Goal: Transaction & Acquisition: Purchase product/service

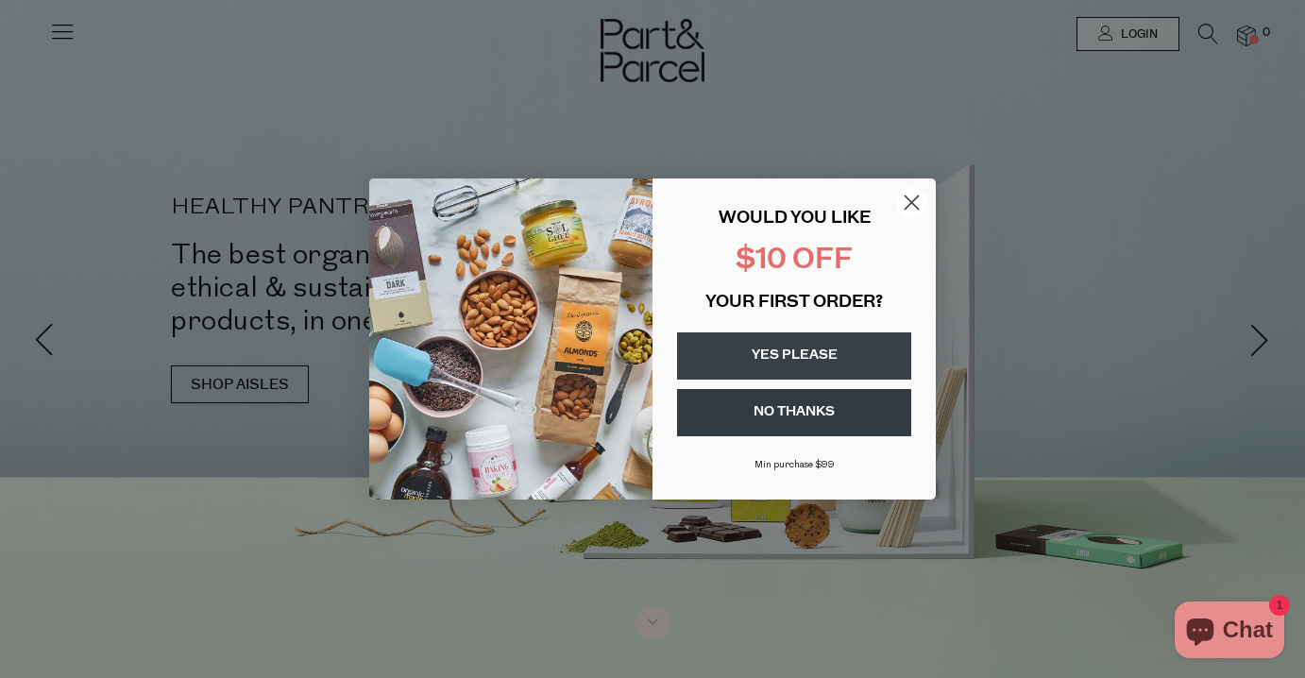
click at [760, 360] on button "YES PLEASE" at bounding box center [794, 355] width 234 height 47
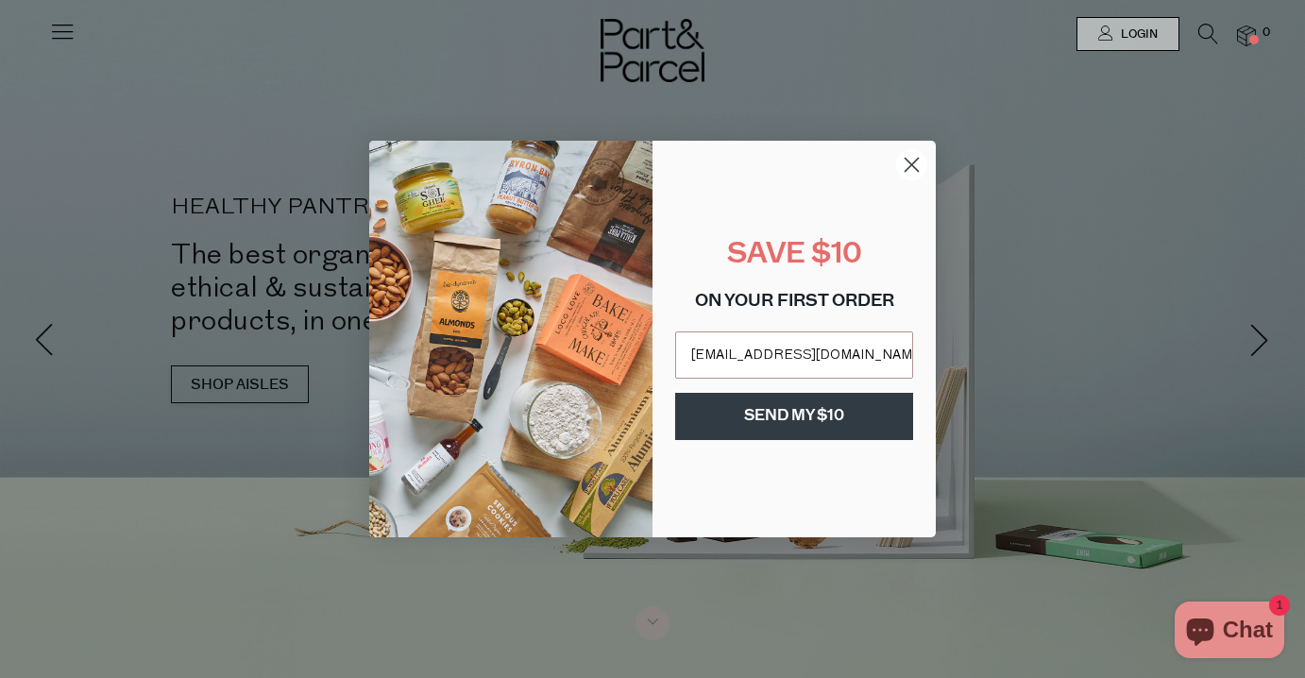
type input "pirrottinaessie@gmail.com"
click at [801, 404] on button "SEND MY $10" at bounding box center [794, 416] width 238 height 47
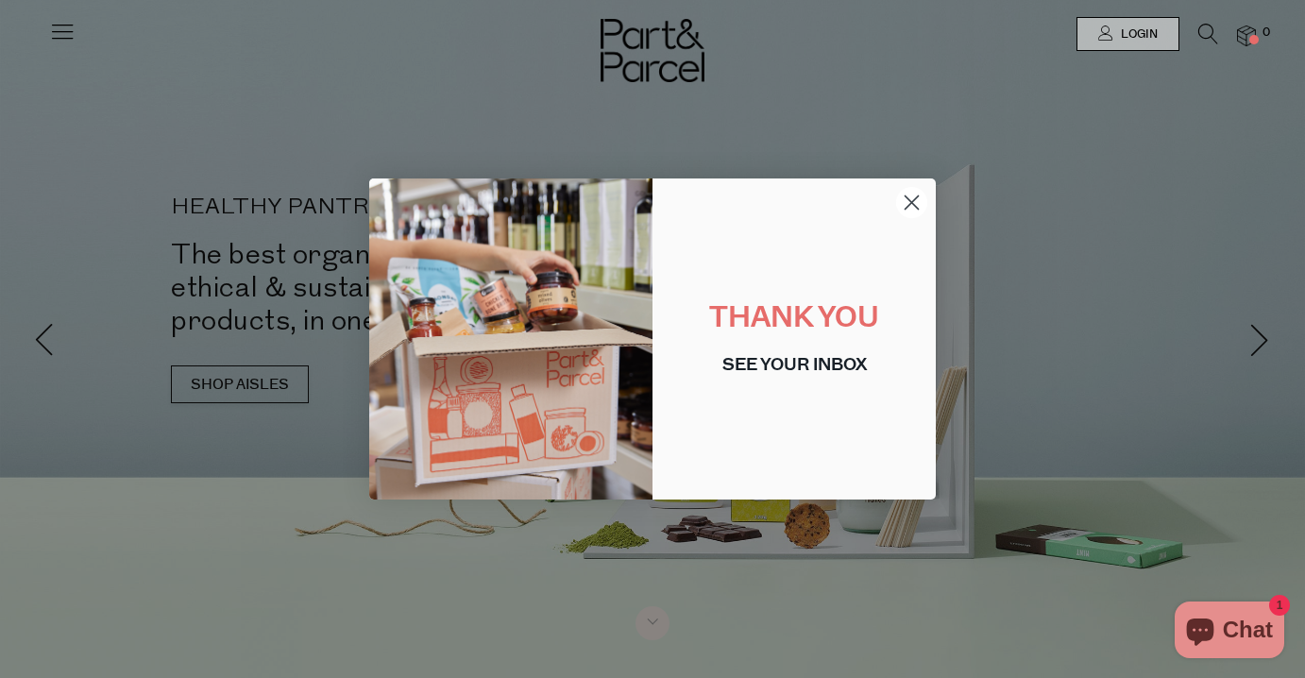
click at [911, 212] on circle "Close dialog" at bounding box center [911, 202] width 31 height 31
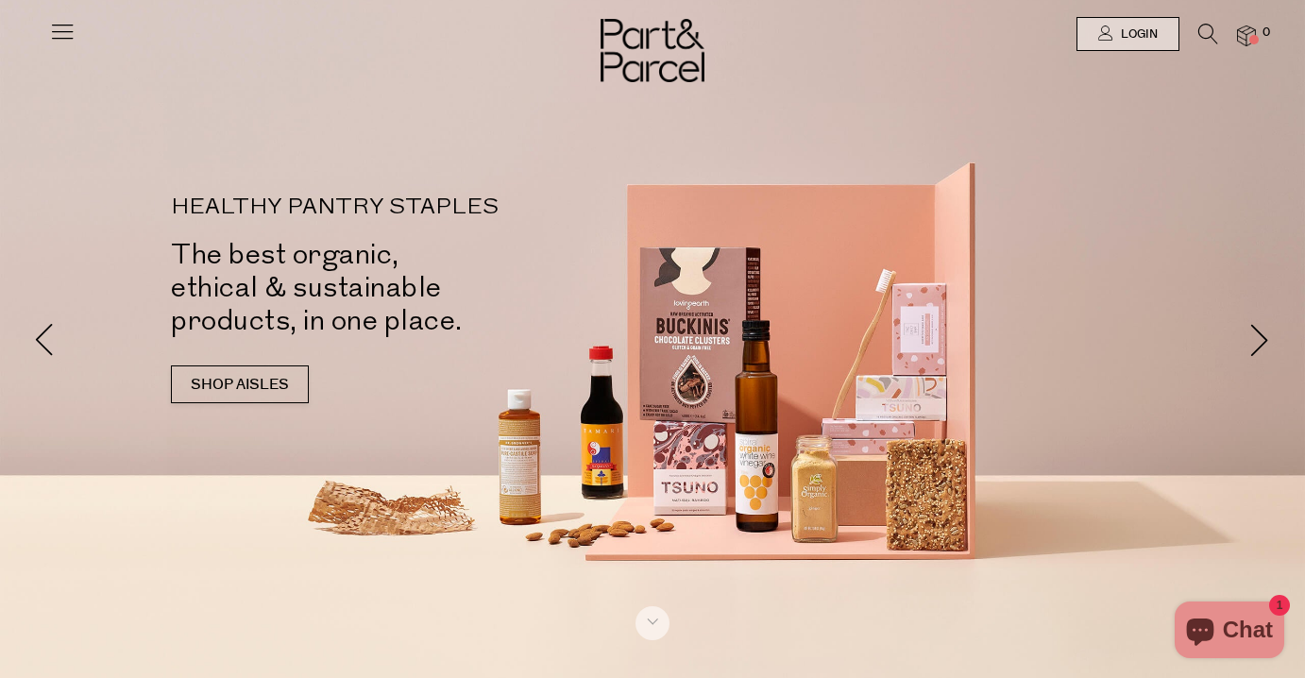
click at [61, 33] on icon at bounding box center [62, 31] width 26 height 26
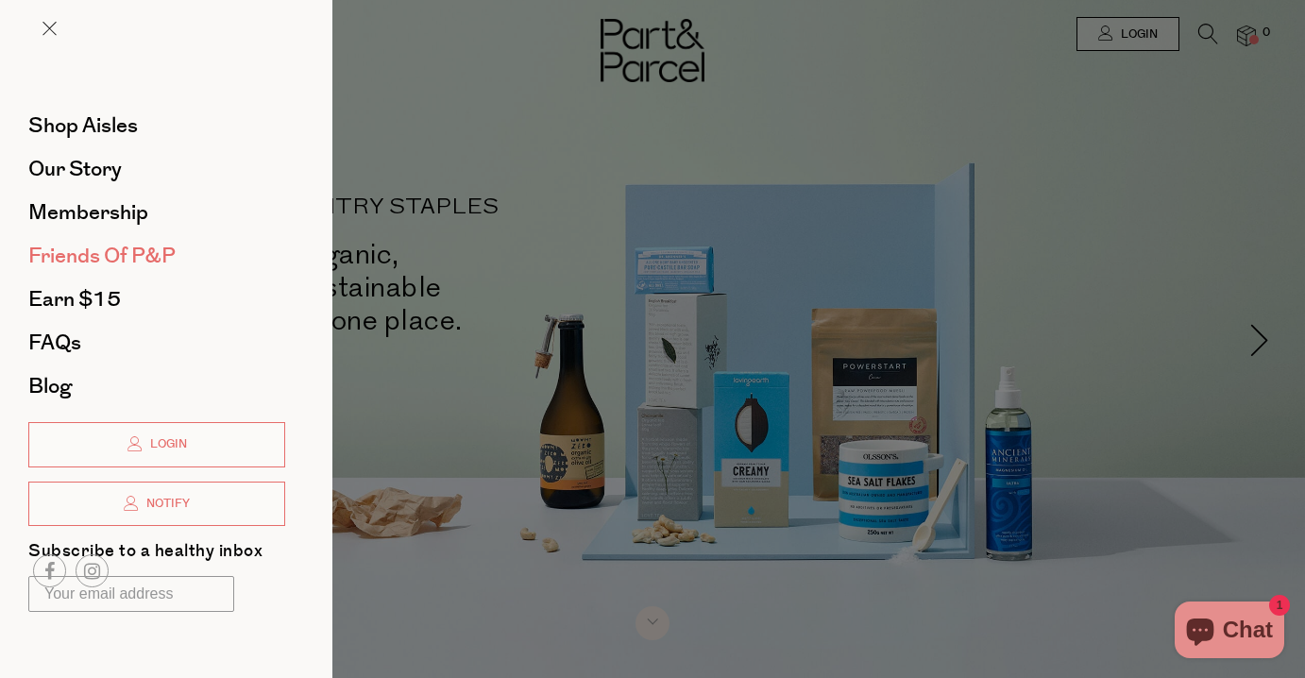
click at [110, 244] on span "Friends of P&P" at bounding box center [101, 256] width 147 height 30
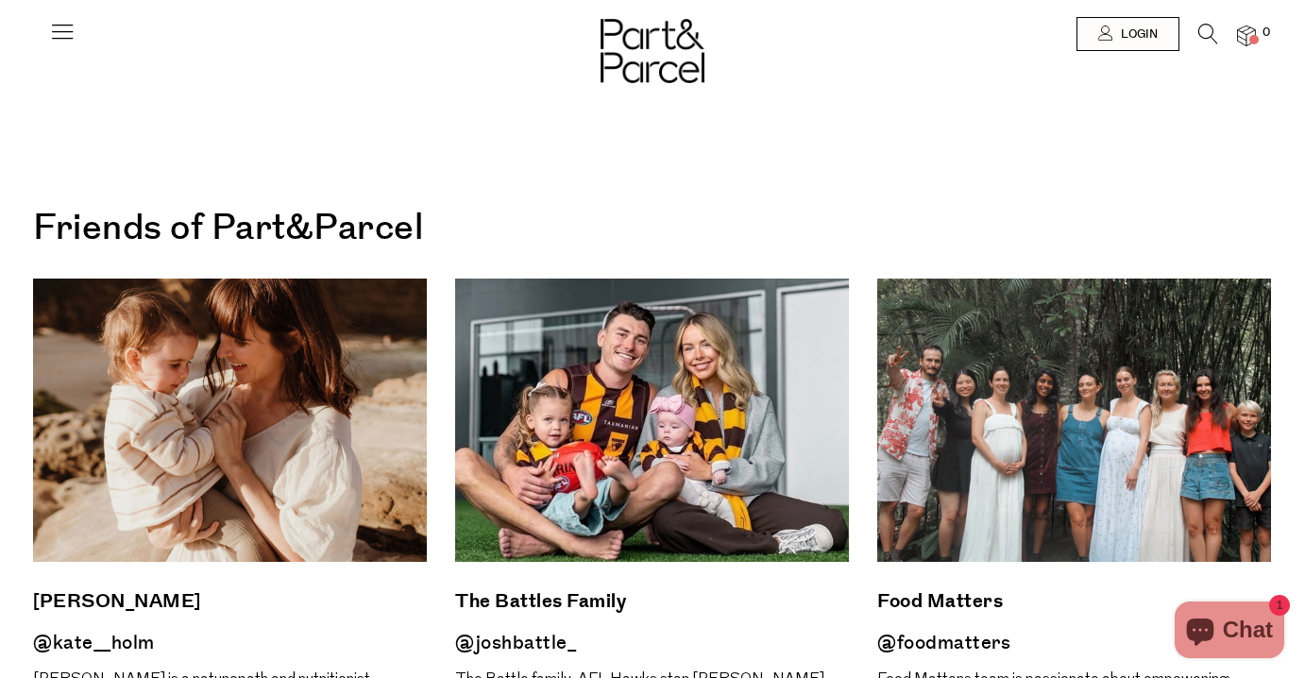
click at [54, 25] on icon at bounding box center [62, 31] width 26 height 26
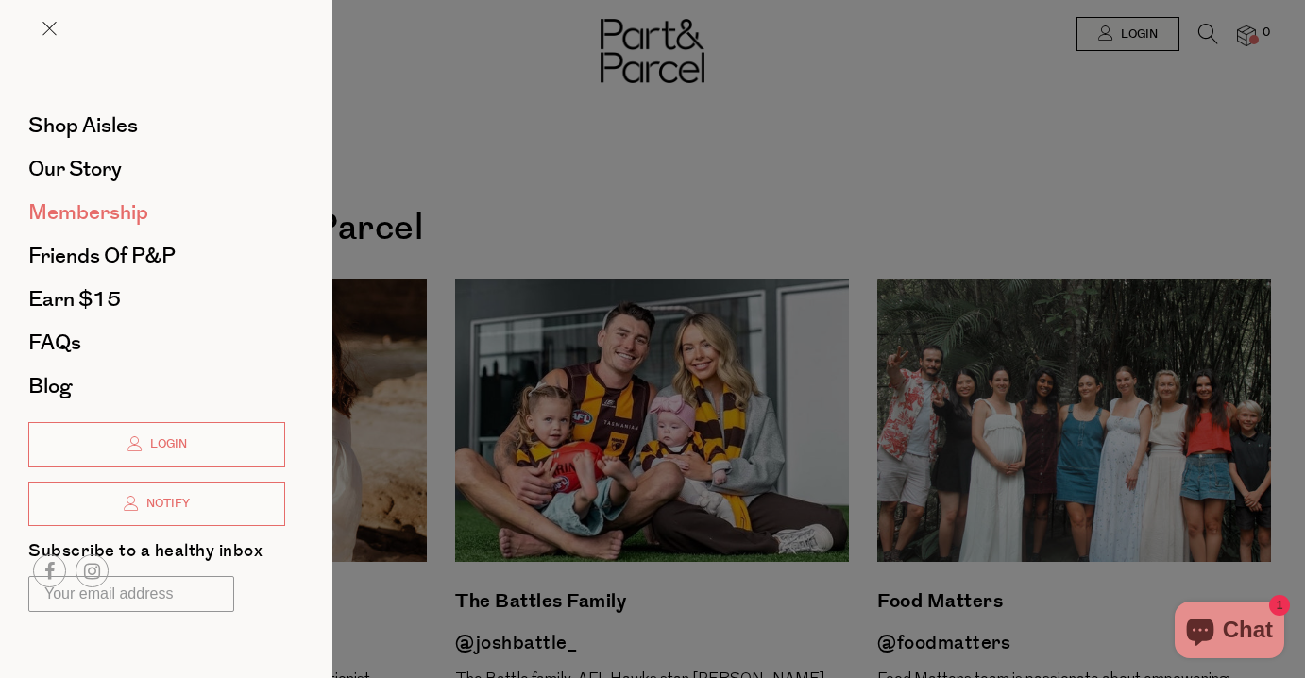
click at [124, 216] on span "Membership" at bounding box center [88, 212] width 120 height 30
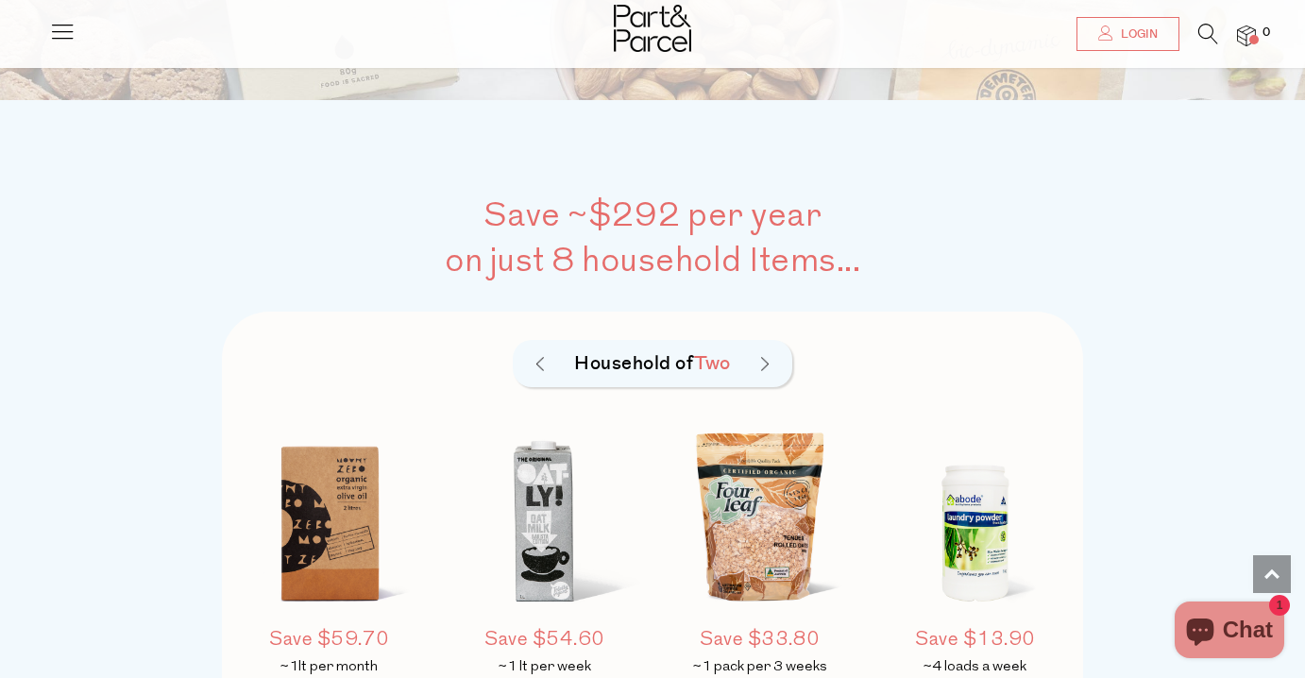
scroll to position [1194, 0]
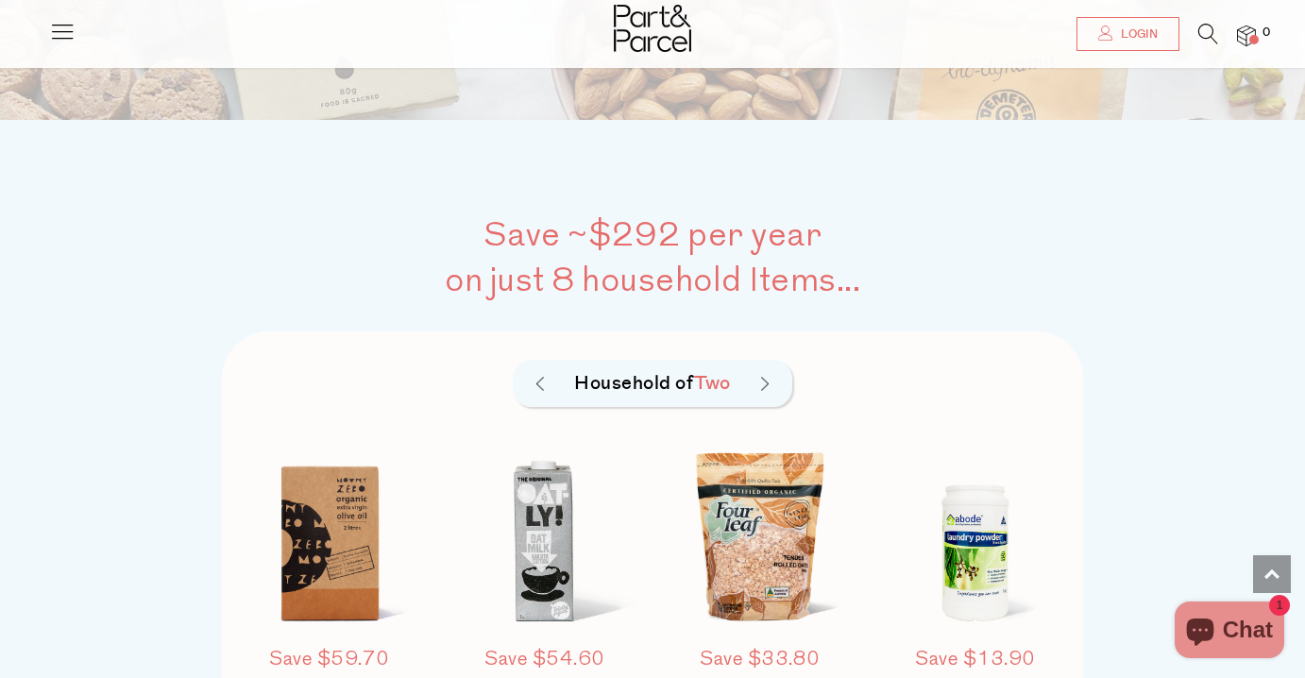
click at [769, 377] on img at bounding box center [765, 384] width 8 height 15
click at [542, 377] on img at bounding box center [540, 384] width 8 height 15
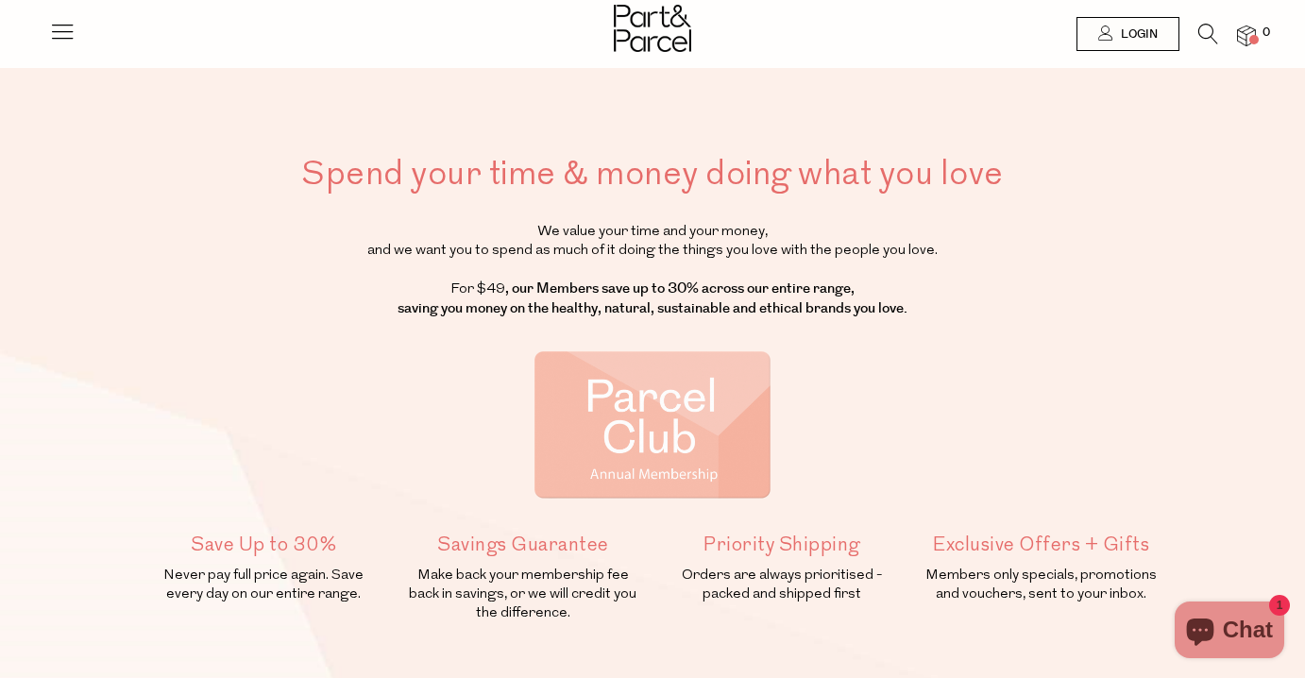
scroll to position [0, 0]
click at [57, 34] on icon at bounding box center [62, 31] width 26 height 26
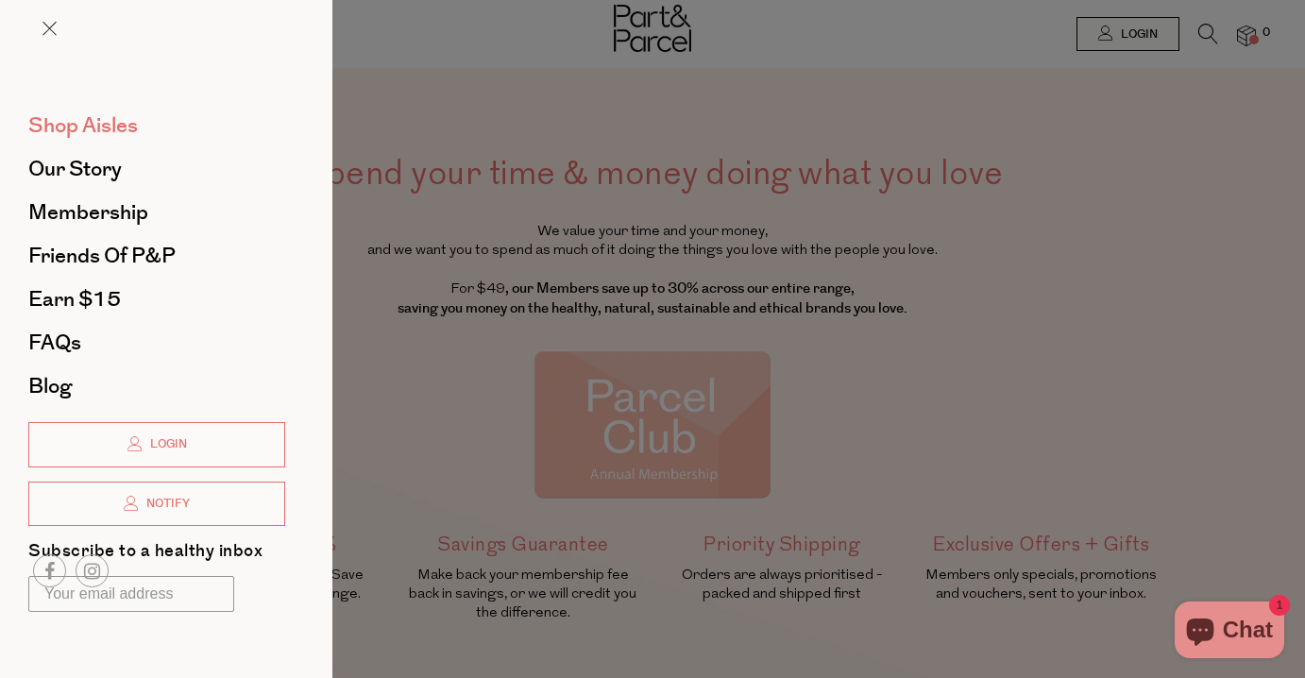
click at [84, 124] on span "Shop Aisles" at bounding box center [83, 125] width 110 height 30
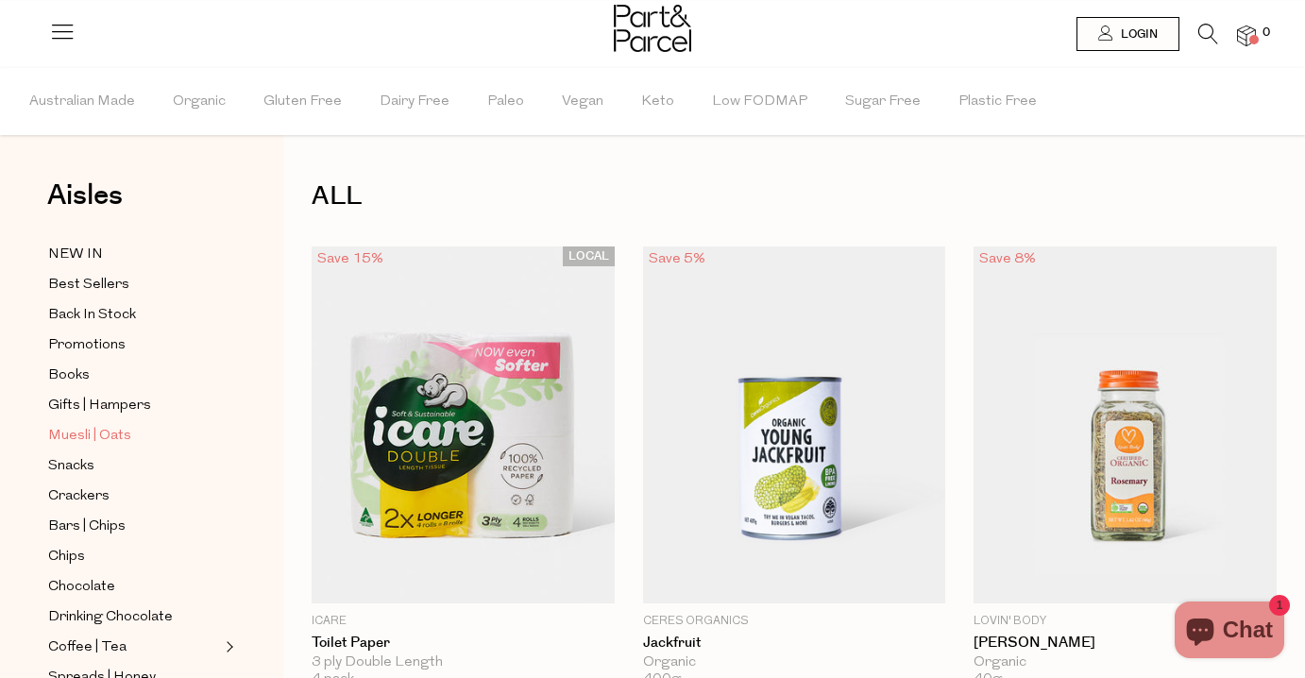
click at [80, 439] on span "Muesli | Oats" at bounding box center [89, 436] width 83 height 23
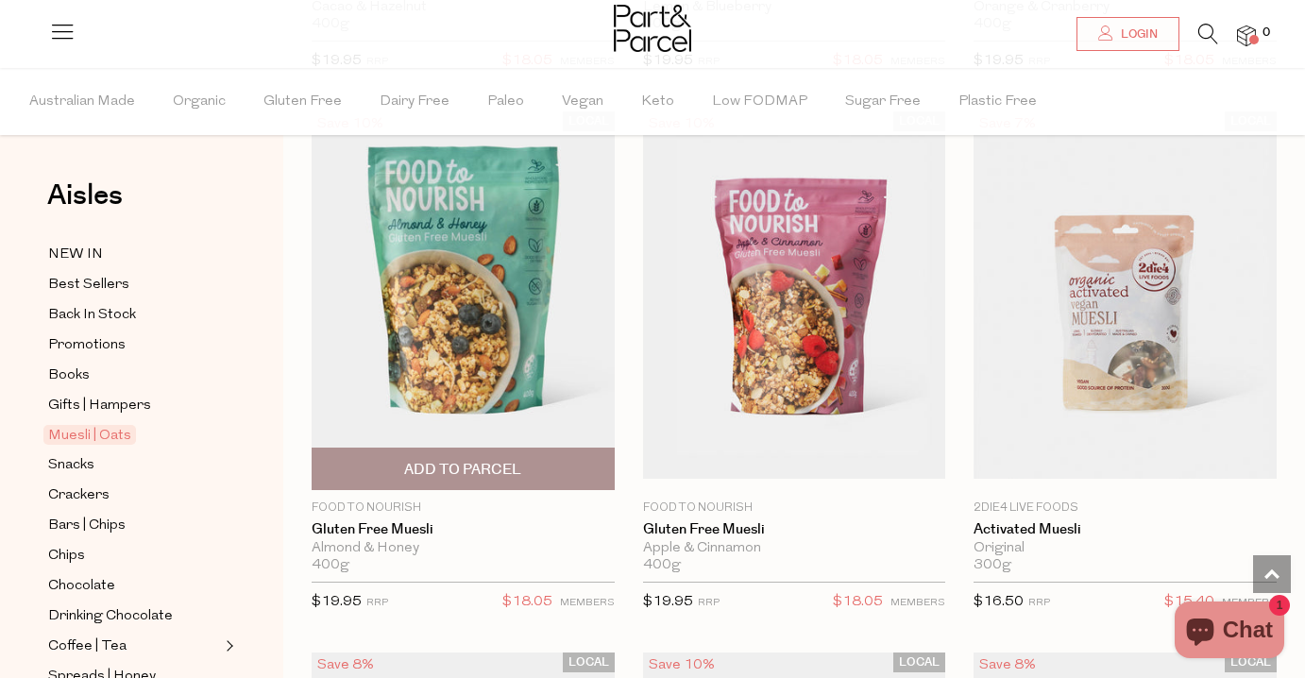
scroll to position [3802, 0]
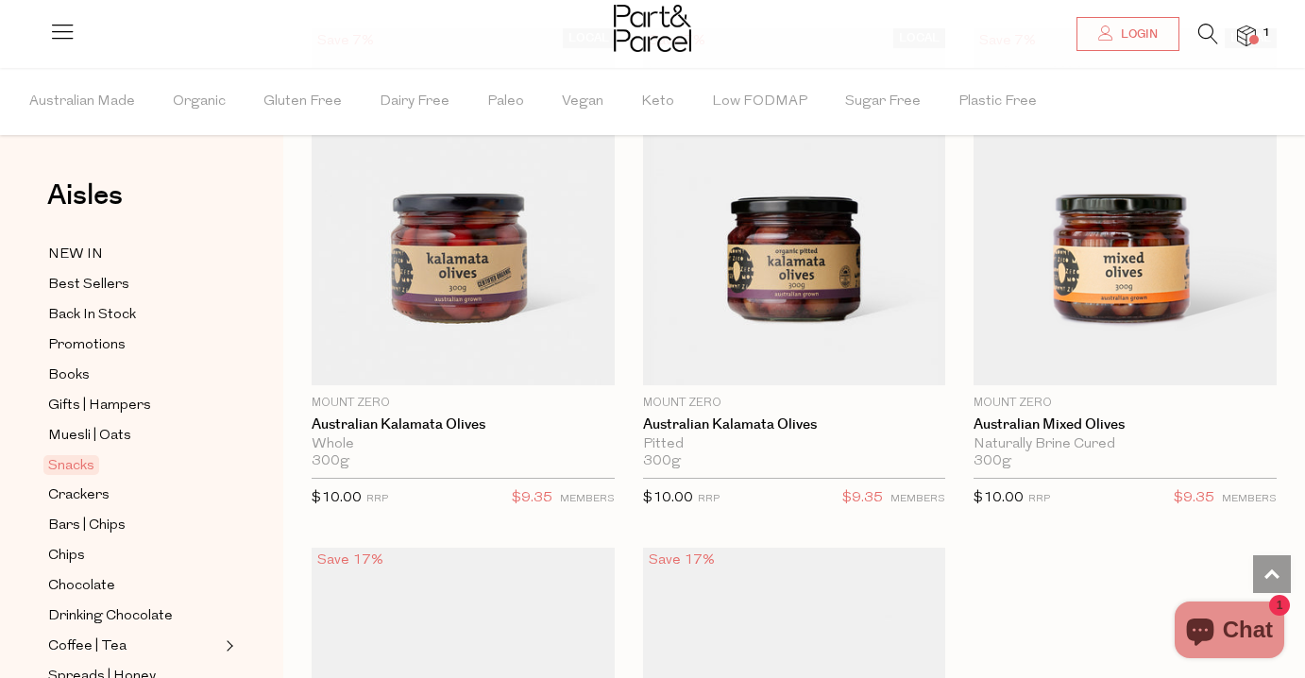
scroll to position [2295, 0]
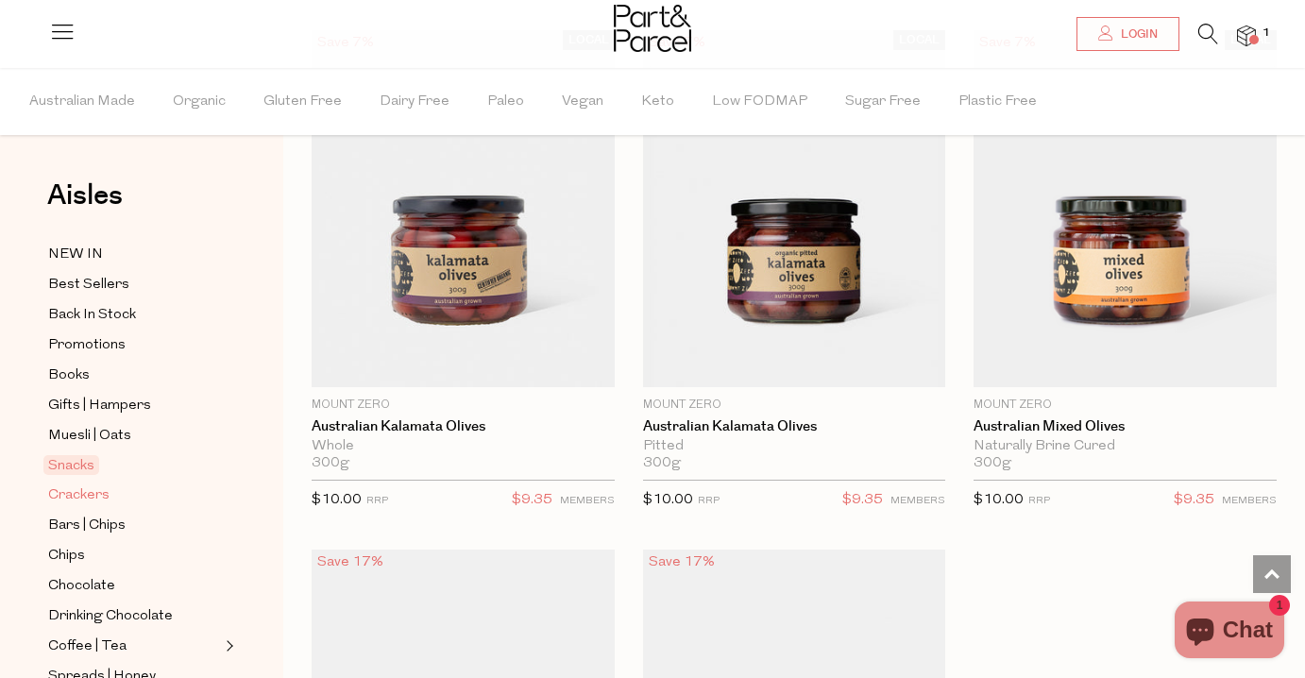
click at [91, 502] on span "Crackers" at bounding box center [78, 495] width 61 height 23
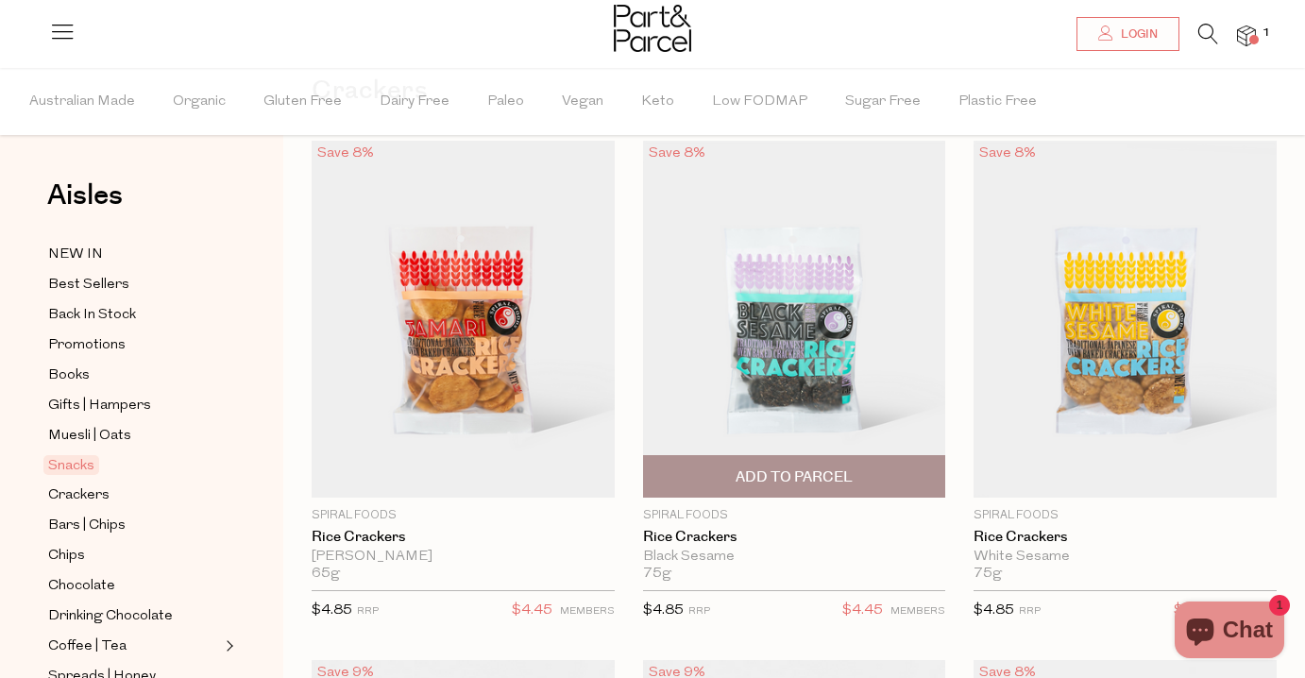
scroll to position [68, 0]
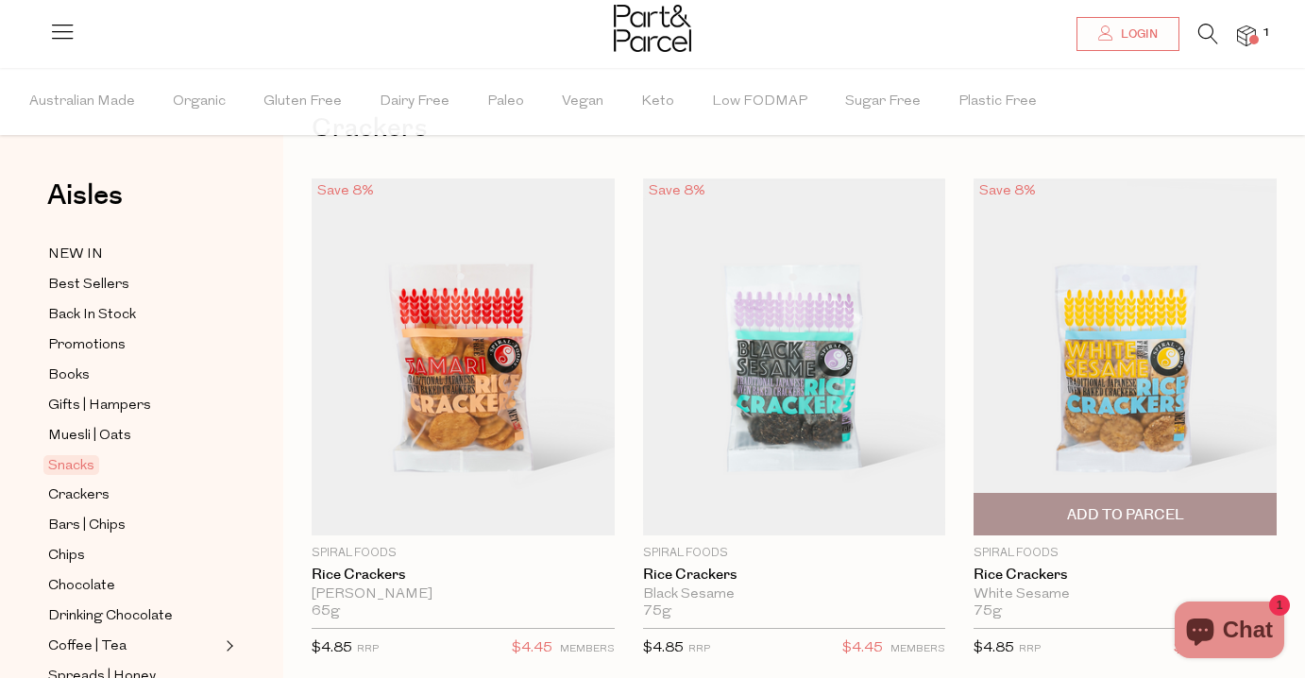
click at [1163, 283] on img at bounding box center [1125, 357] width 303 height 358
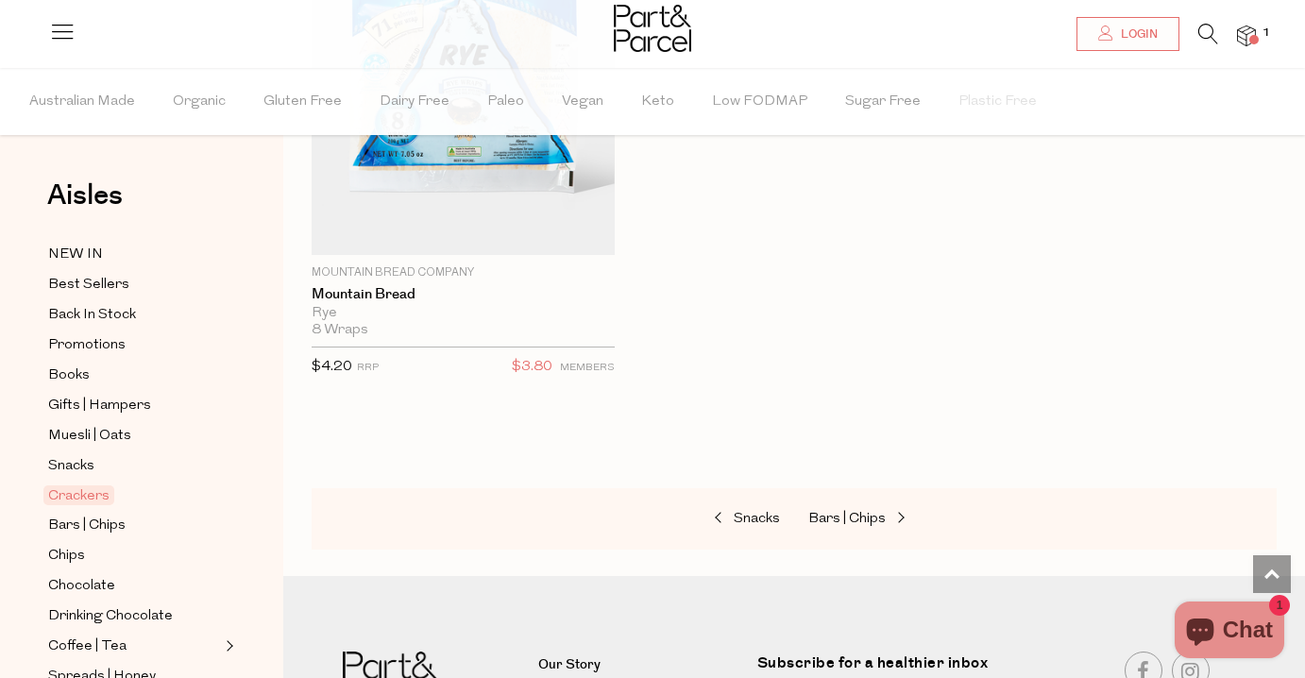
scroll to position [6591, 0]
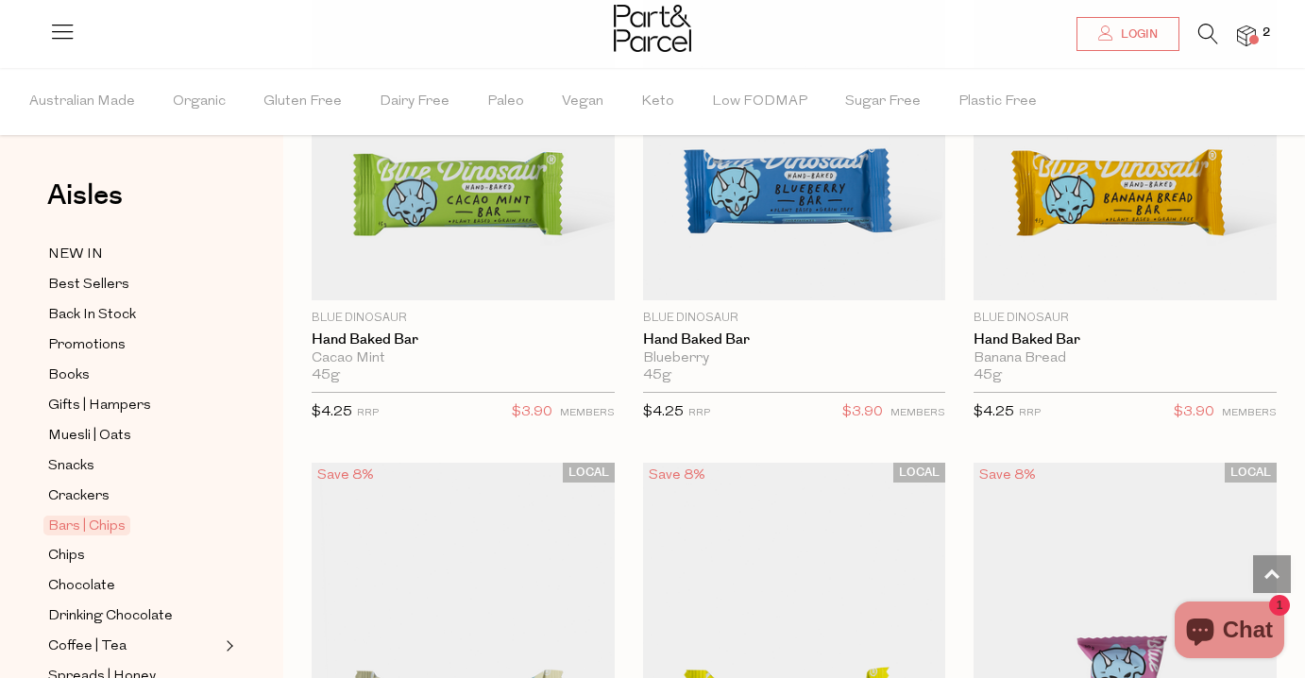
scroll to position [5528, 0]
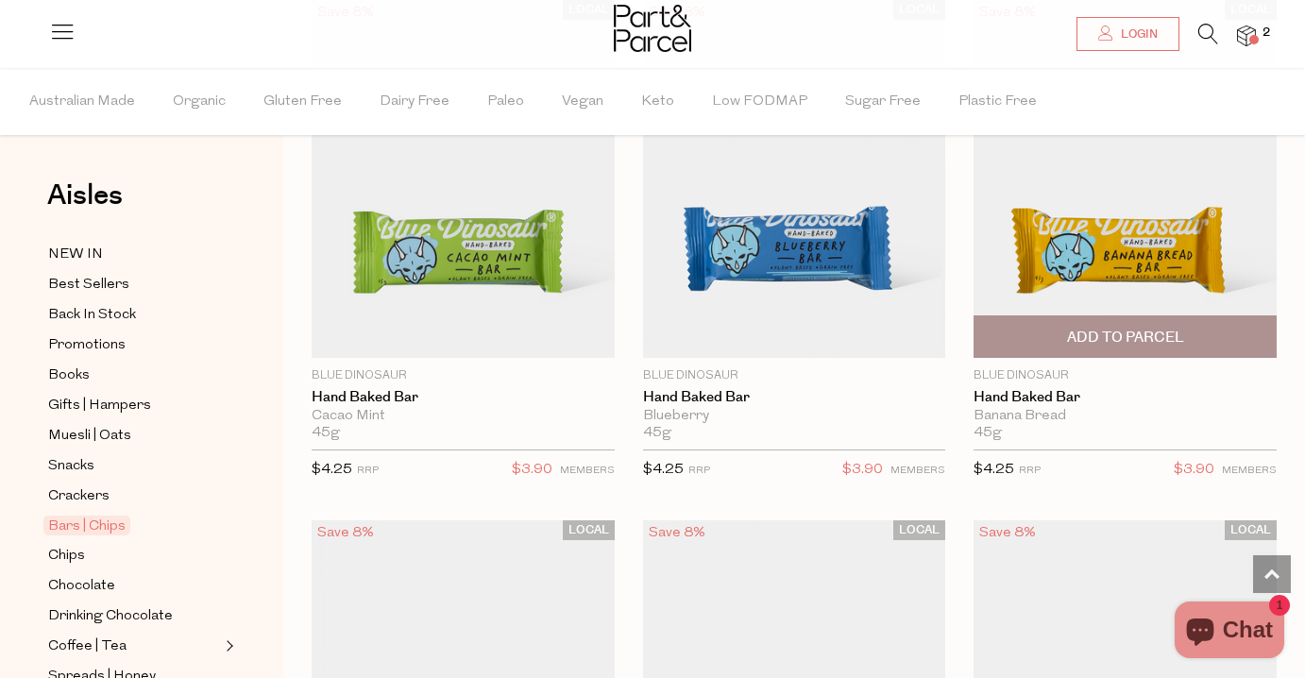
click at [1127, 221] on img at bounding box center [1125, 179] width 303 height 358
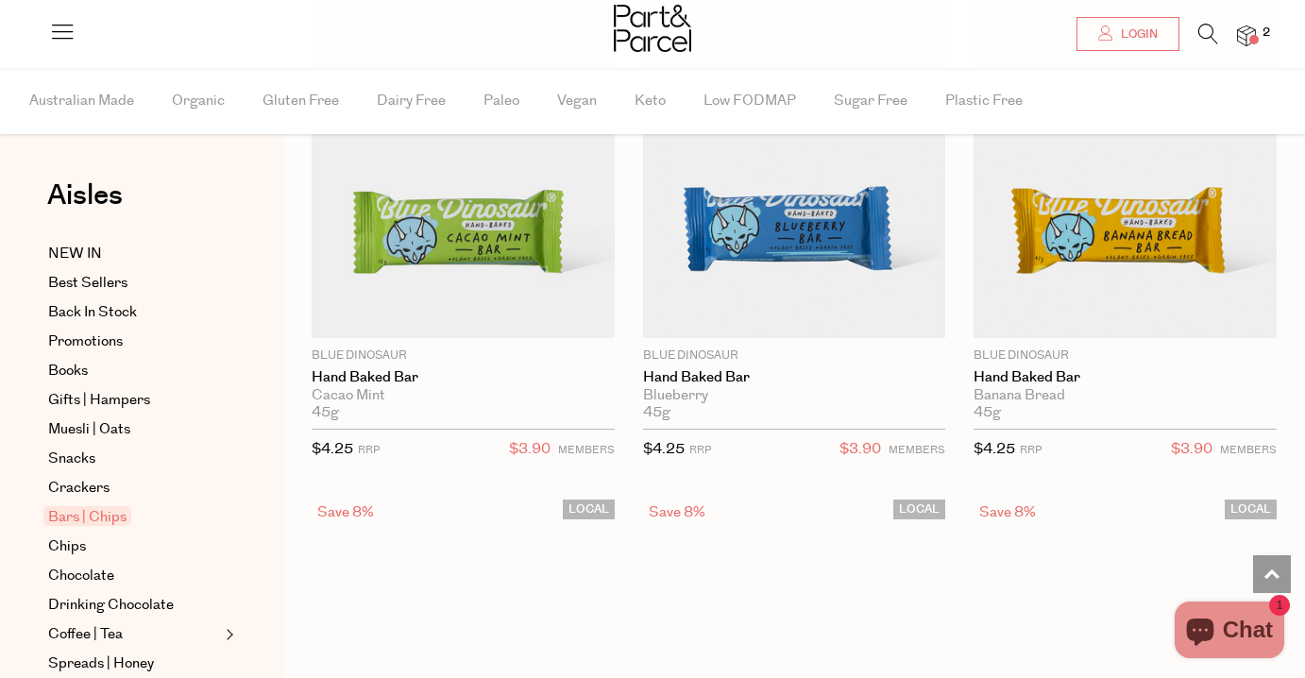
scroll to position [5717, 0]
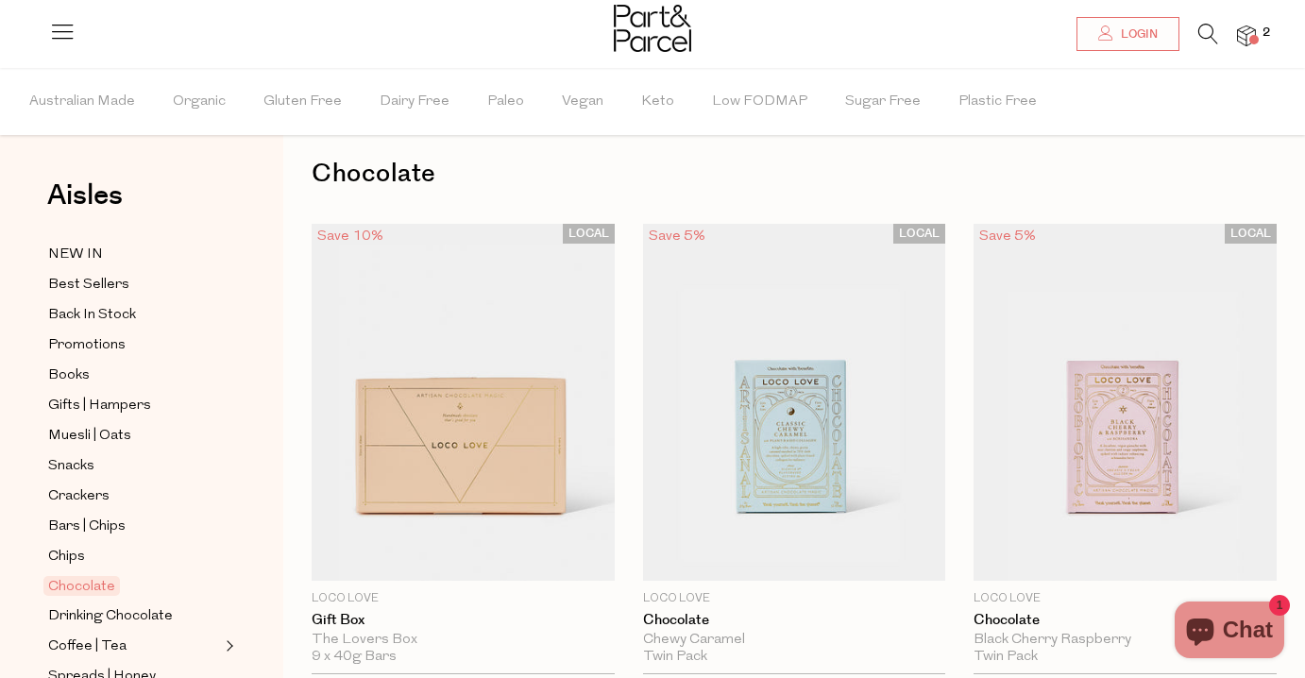
scroll to position [589, 0]
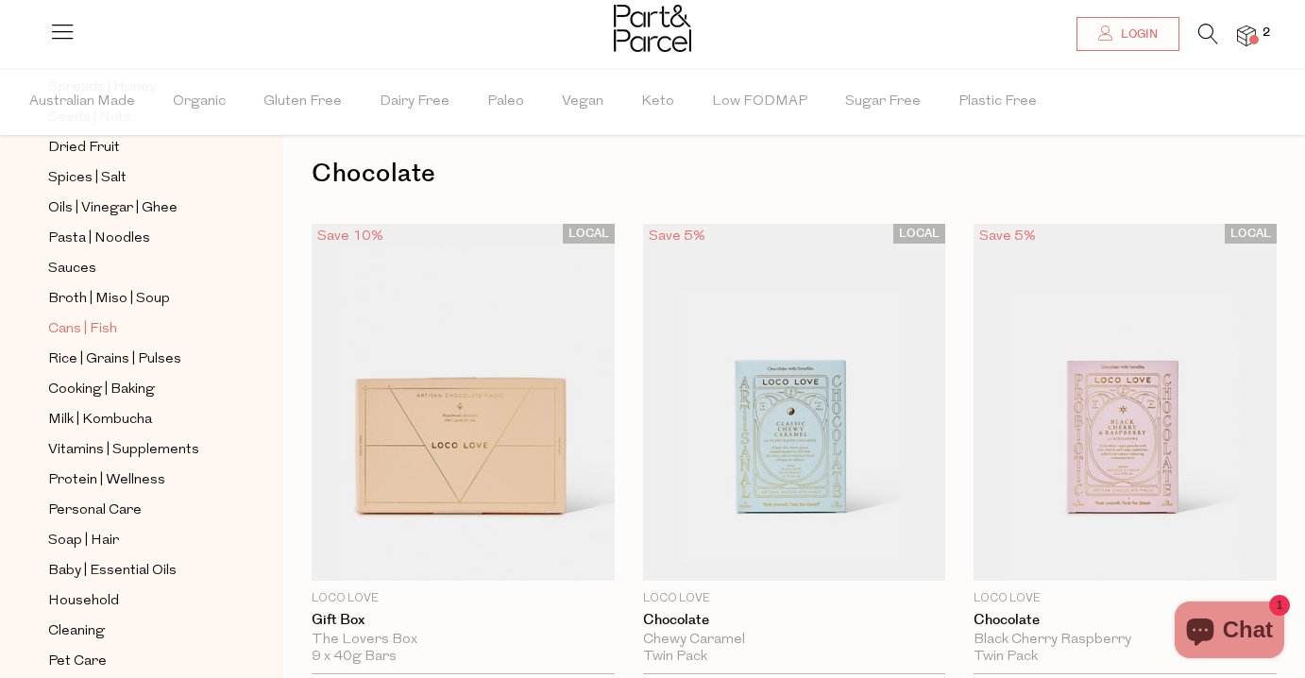
click at [74, 326] on span "Cans | Fish" at bounding box center [82, 329] width 69 height 23
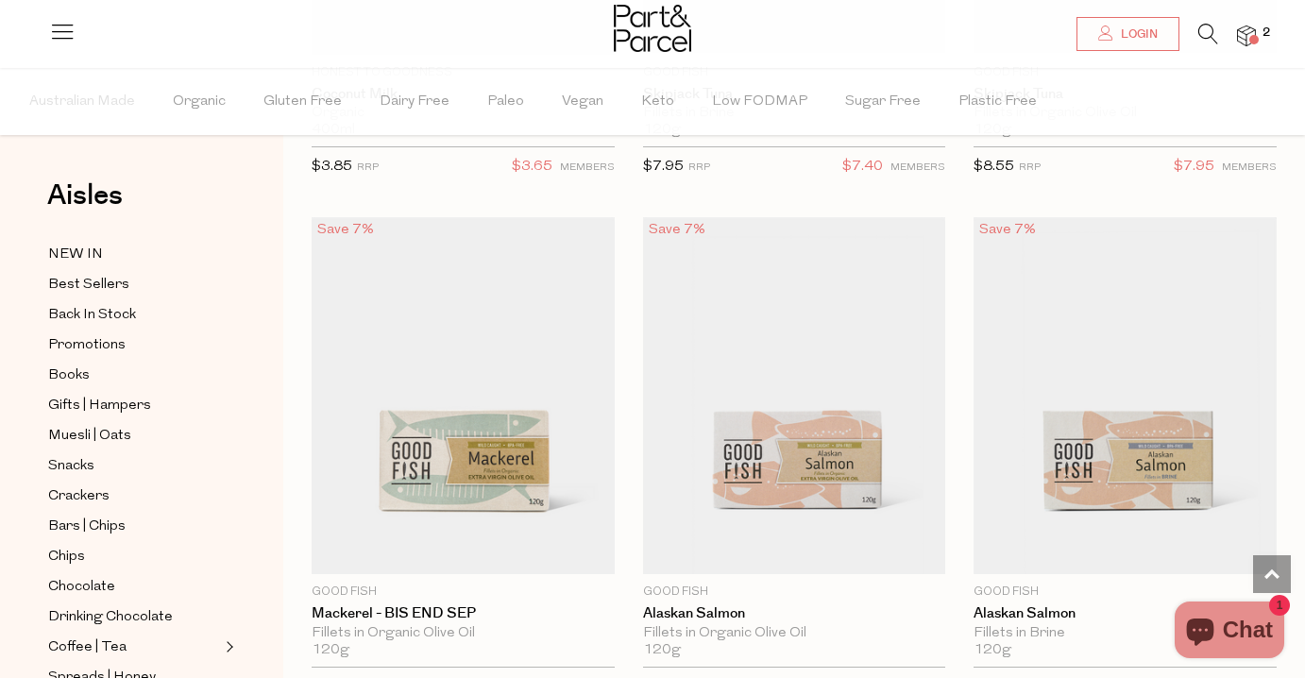
scroll to position [3217, 0]
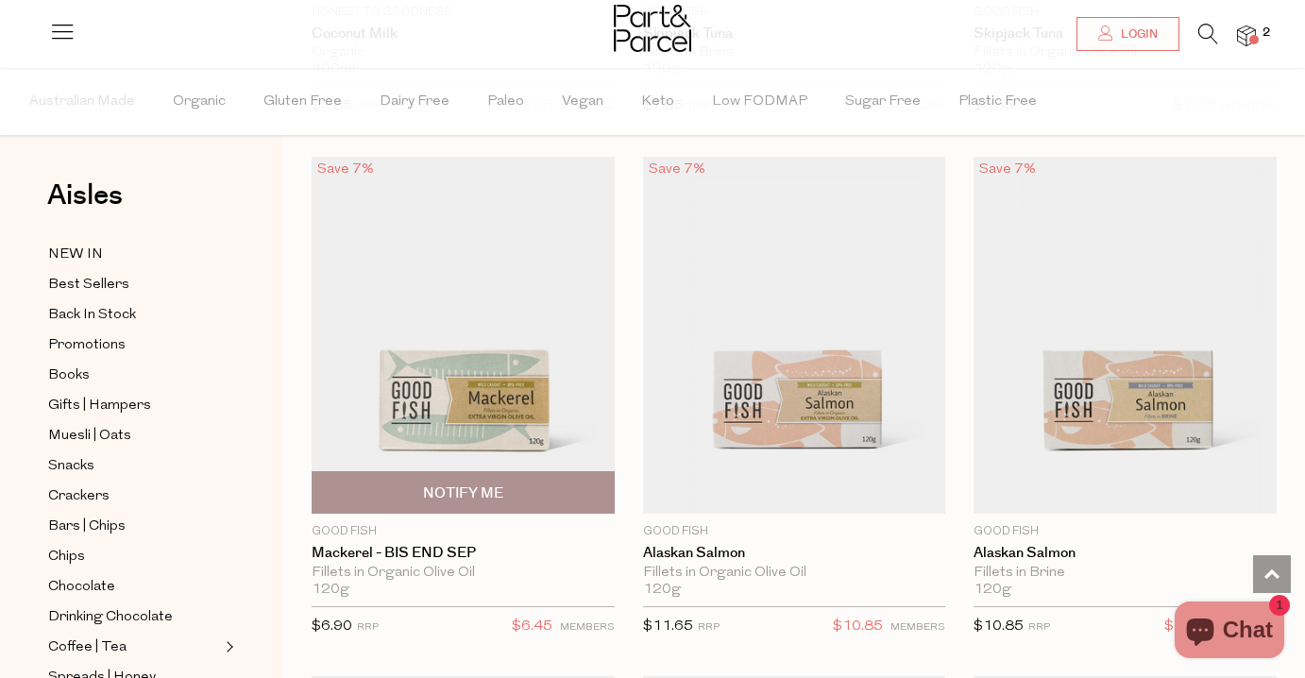
click at [531, 368] on img at bounding box center [463, 336] width 303 height 358
